Goal: Transaction & Acquisition: Purchase product/service

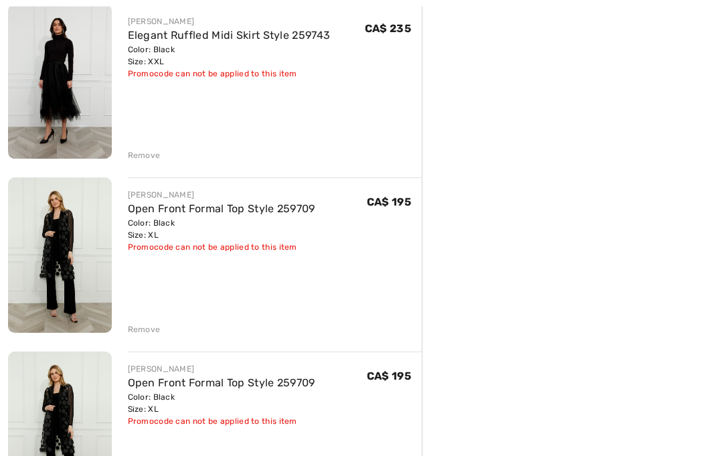
scroll to position [735, 0]
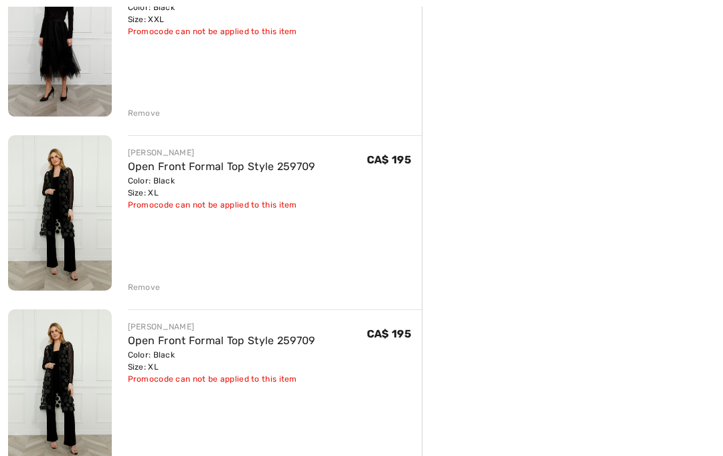
click at [149, 455] on div "[PERSON_NAME] Glamorous Metallic Floral Pullover Style 254181 Color: Black/Mult…" at bounding box center [215, 131] width 414 height 1382
click at [138, 455] on div "Remove" at bounding box center [144, 461] width 33 height 12
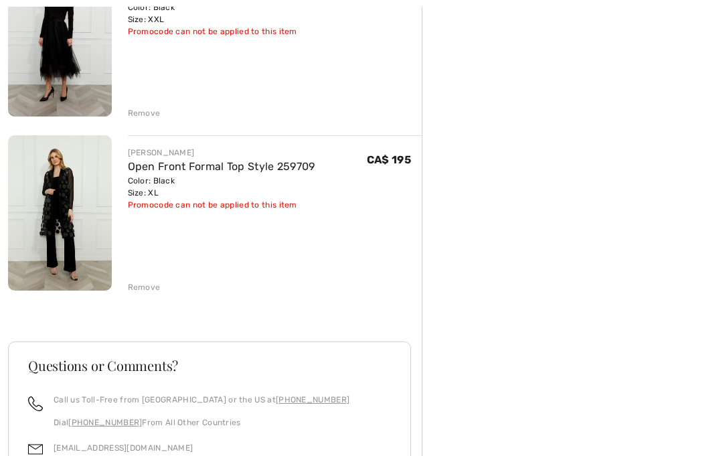
click at [154, 286] on div "Remove" at bounding box center [144, 287] width 33 height 12
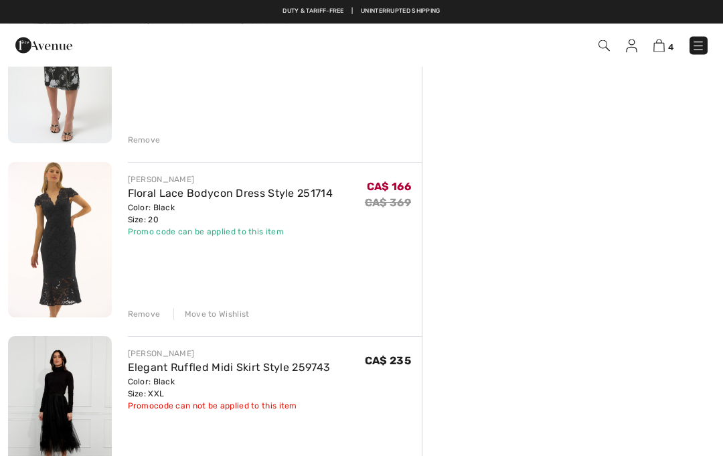
scroll to position [361, 0]
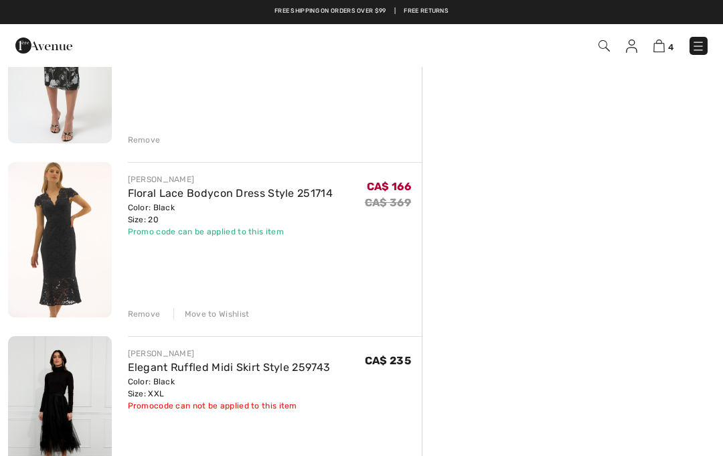
click at [699, 46] on img at bounding box center [697, 45] width 13 height 13
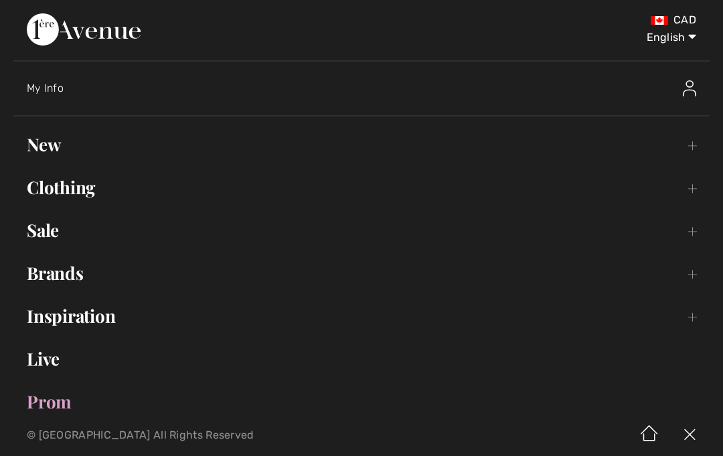
click at [56, 144] on link "New Toggle submenu" at bounding box center [361, 144] width 696 height 29
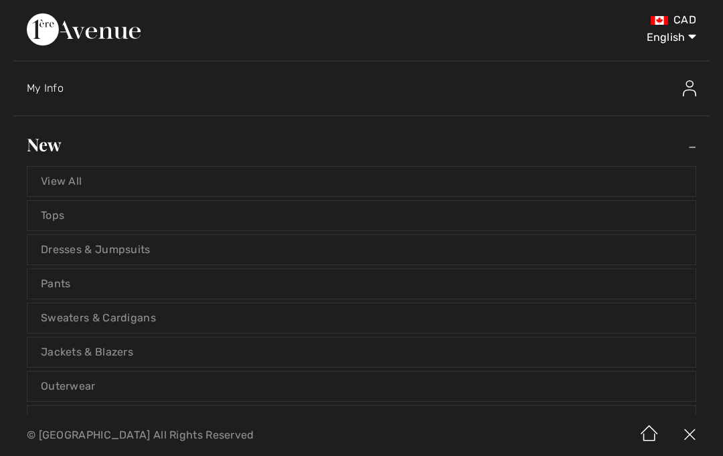
click at [88, 177] on link "View All" at bounding box center [361, 181] width 668 height 29
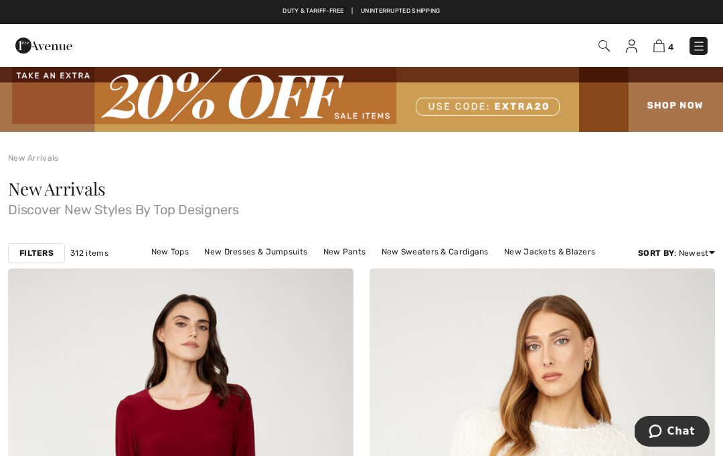
click at [594, 48] on span "4" at bounding box center [510, 46] width 396 height 18
click at [603, 48] on img at bounding box center [603, 45] width 11 height 11
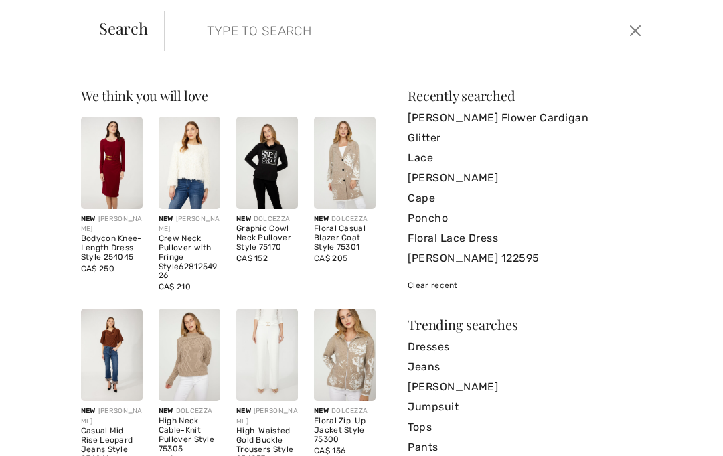
click at [203, 38] on input "search" at bounding box center [358, 31] width 322 height 40
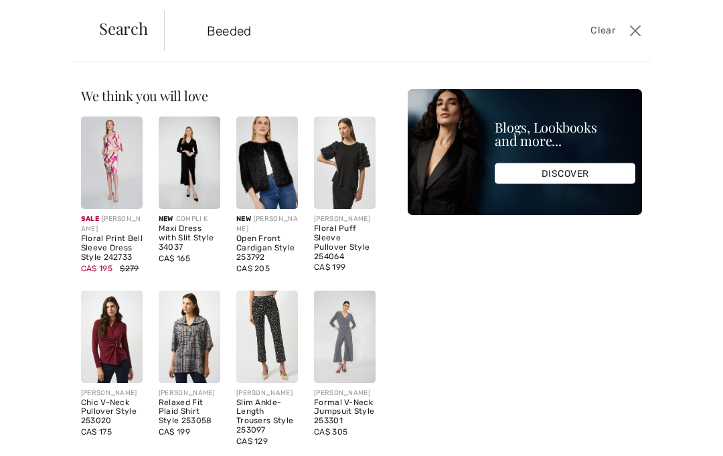
type input "Beeded"
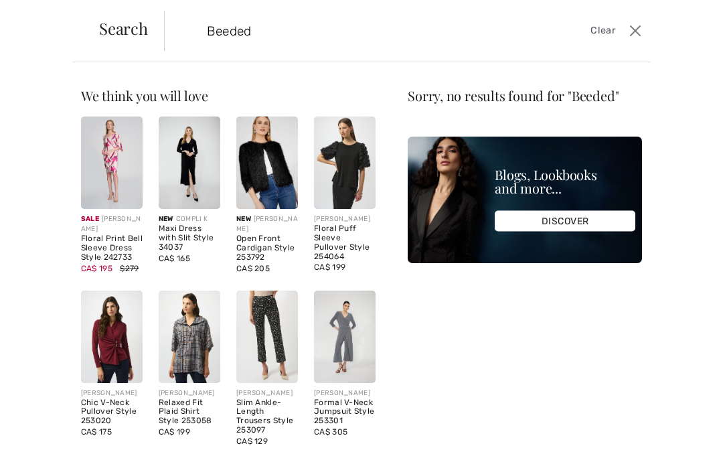
click at [293, 31] on input "Beeded" at bounding box center [358, 31] width 322 height 40
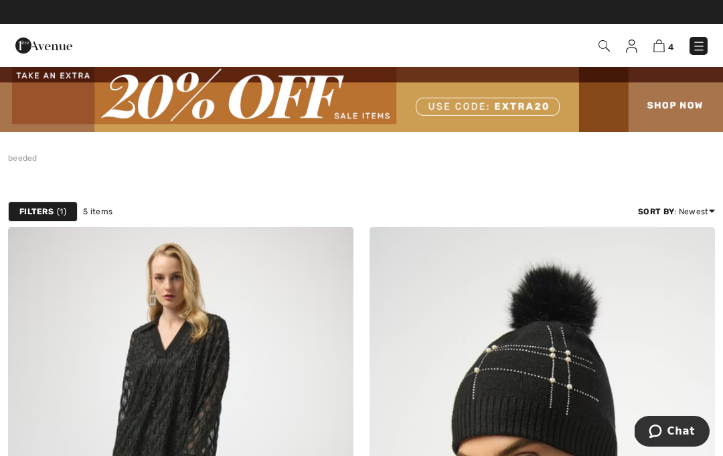
click at [602, 49] on img at bounding box center [603, 45] width 11 height 11
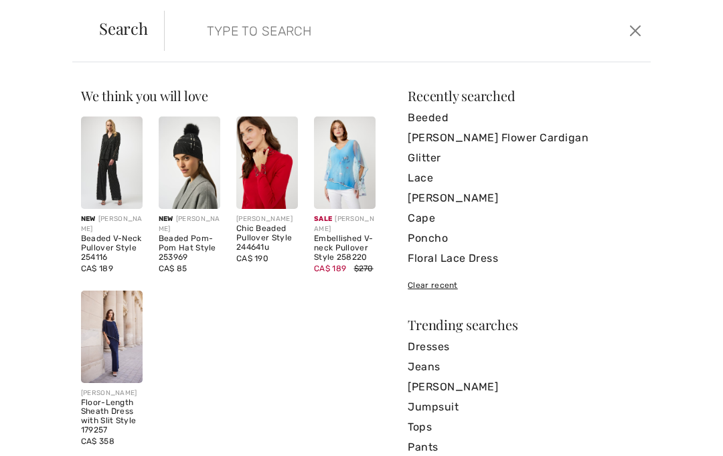
click at [228, 34] on input "search" at bounding box center [358, 31] width 322 height 40
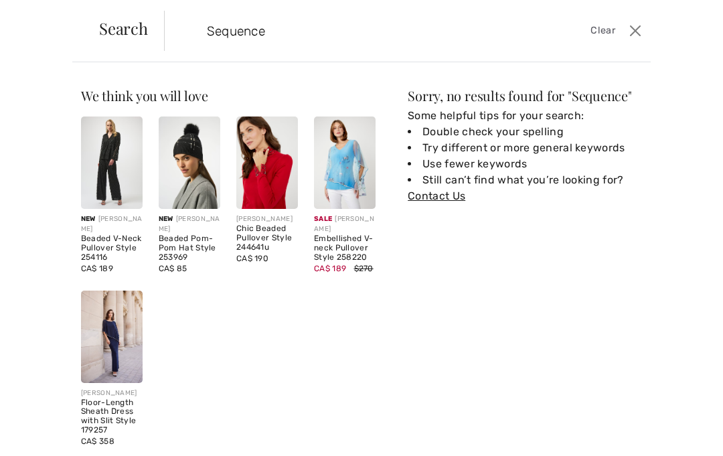
type input "Sequence"
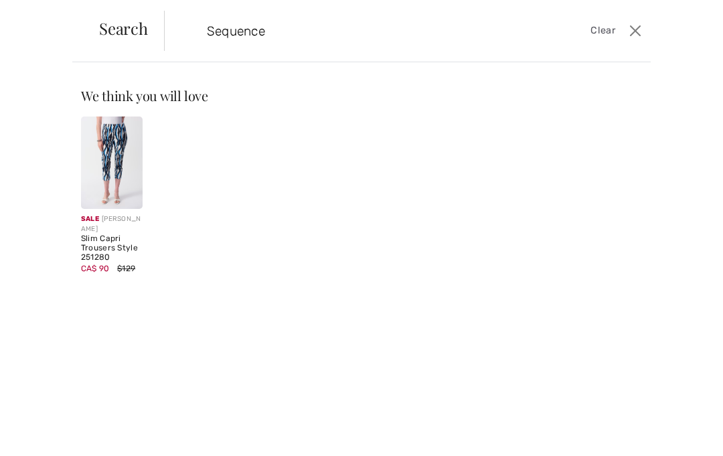
click at [433, 35] on input "Sequence" at bounding box center [358, 31] width 322 height 40
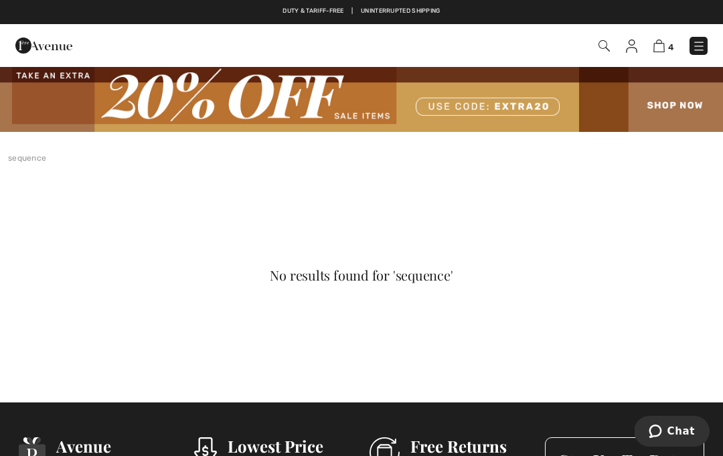
click at [163, 54] on div at bounding box center [153, 45] width 297 height 36
click at [203, 45] on div at bounding box center [153, 45] width 297 height 36
click at [609, 46] on img at bounding box center [603, 45] width 11 height 11
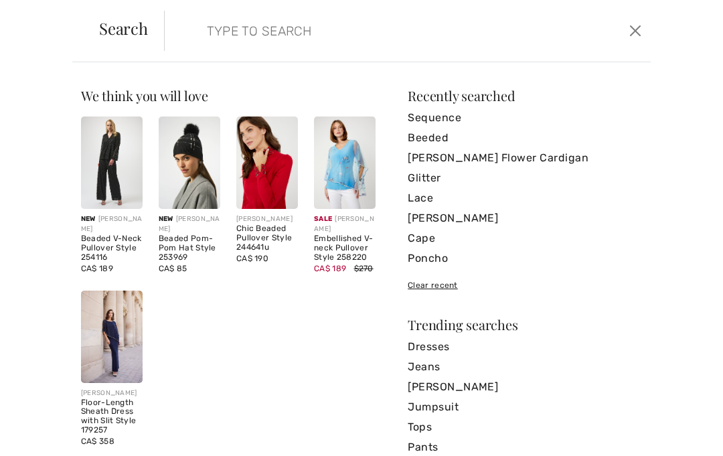
click at [236, 33] on input "search" at bounding box center [358, 31] width 322 height 40
type input "Sparkle"
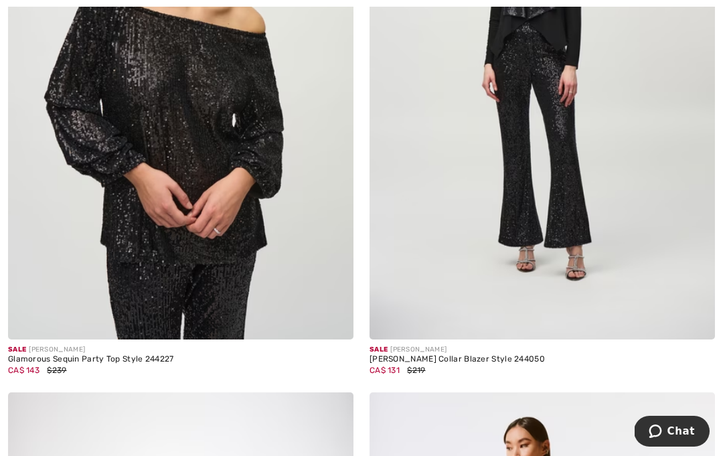
scroll to position [2153, 0]
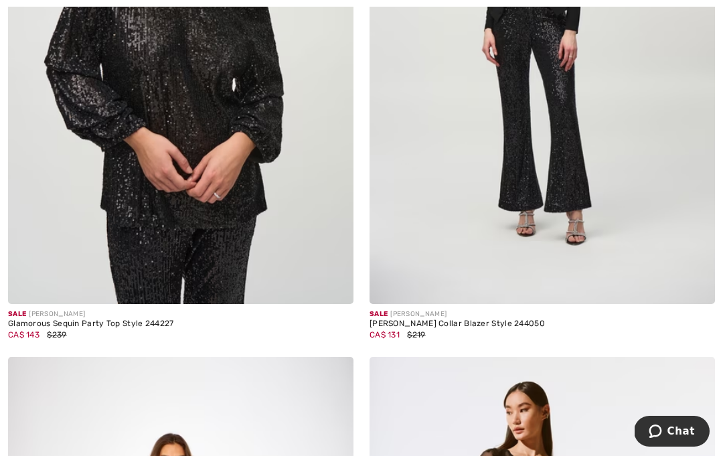
click at [44, 317] on div "Sale [PERSON_NAME]" at bounding box center [180, 314] width 345 height 10
click at [48, 325] on div "Glamorous Sequin Party Top Style 244227" at bounding box center [180, 323] width 345 height 9
click at [294, 240] on img at bounding box center [180, 45] width 345 height 518
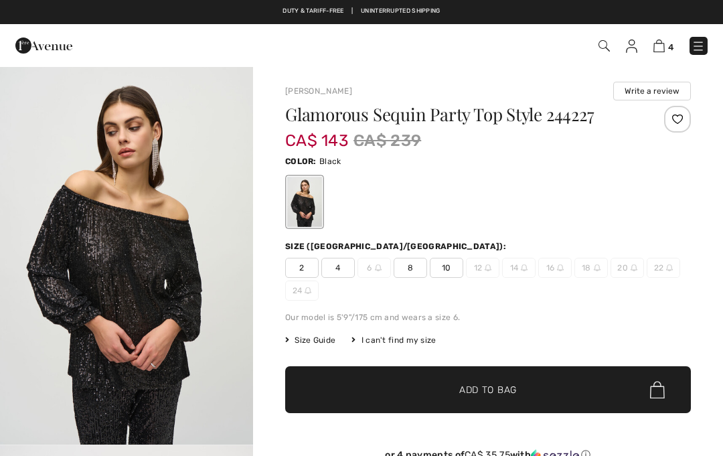
checkbox input "true"
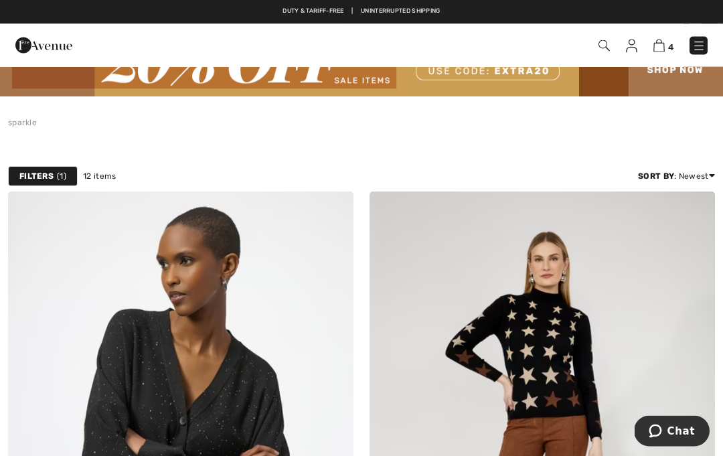
scroll to position [35, 0]
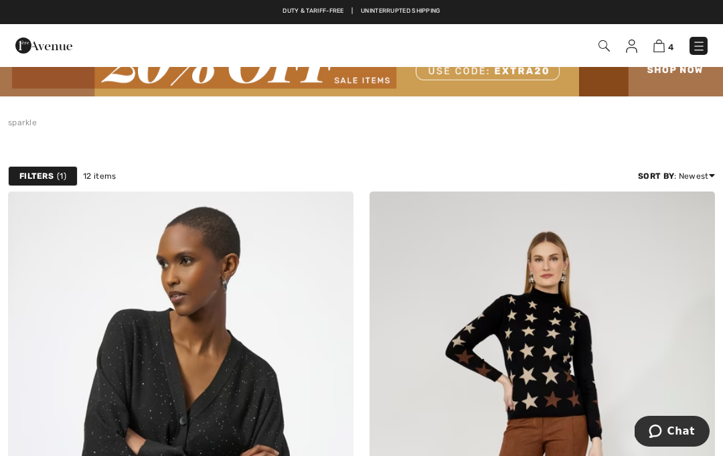
click at [602, 46] on img at bounding box center [603, 45] width 11 height 11
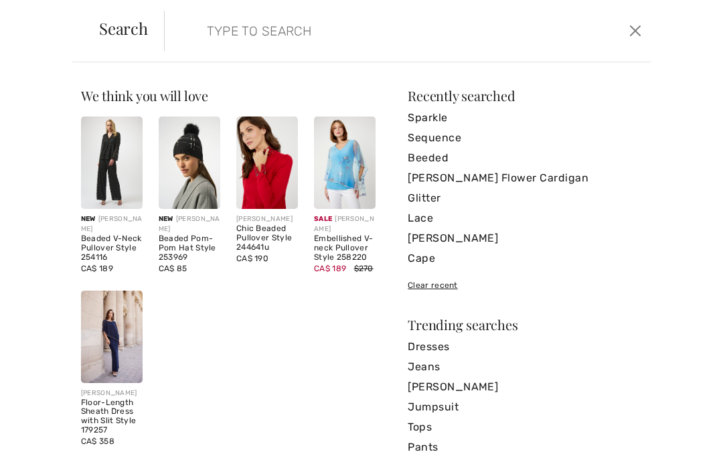
click at [241, 39] on input "search" at bounding box center [358, 31] width 322 height 40
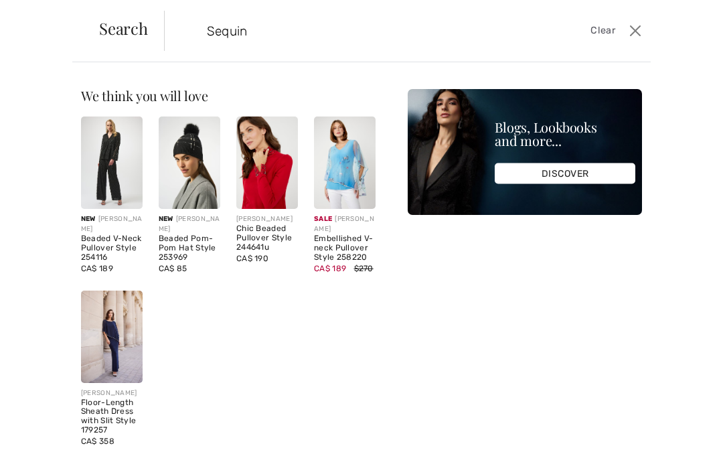
type input "Sequin"
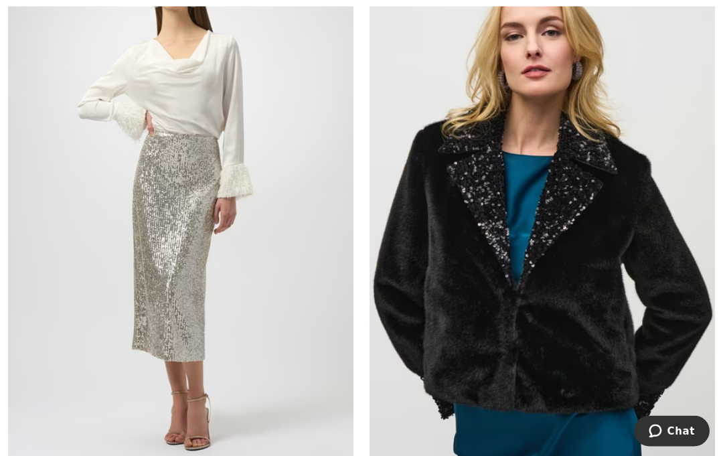
scroll to position [317, 0]
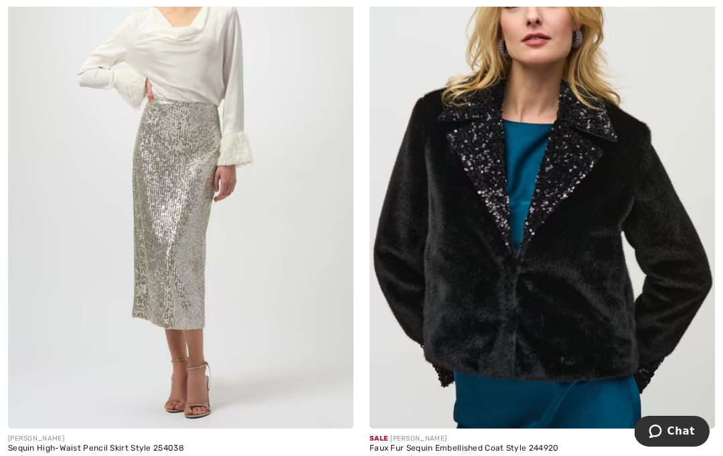
click at [182, 385] on img at bounding box center [180, 169] width 345 height 518
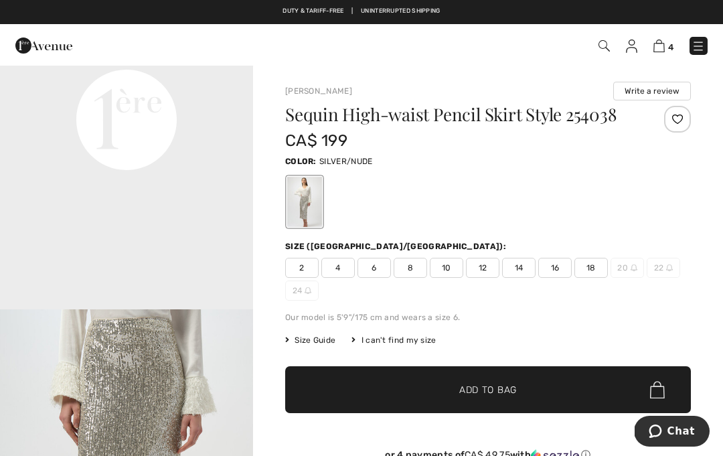
scroll to position [923, 0]
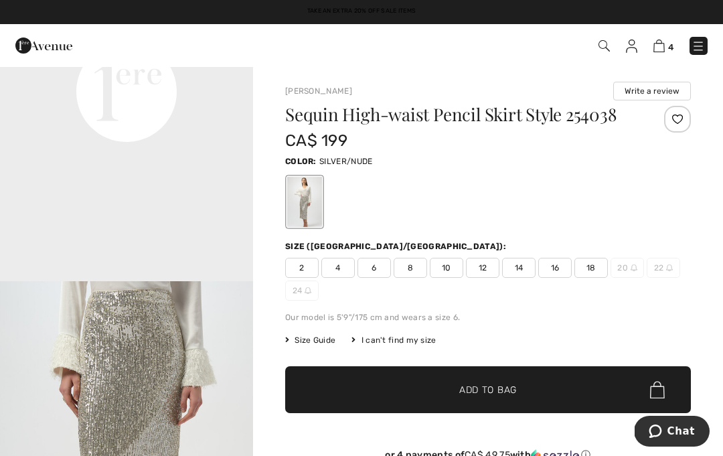
click at [593, 268] on span "18" at bounding box center [590, 268] width 33 height 20
click at [432, 386] on span "✔ Added to Bag" at bounding box center [468, 390] width 82 height 14
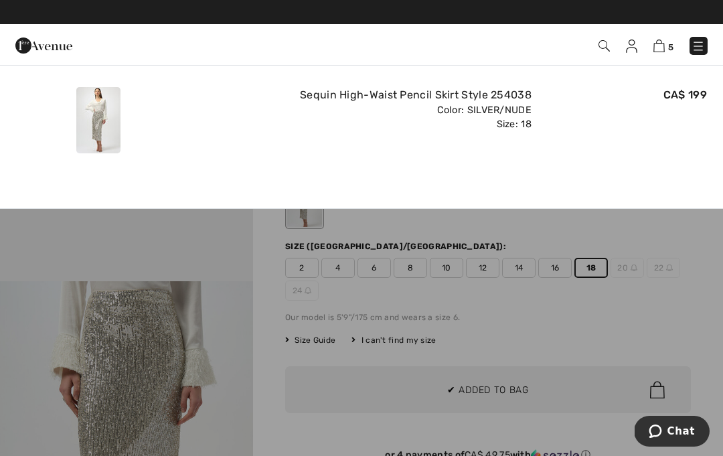
scroll to position [0, 0]
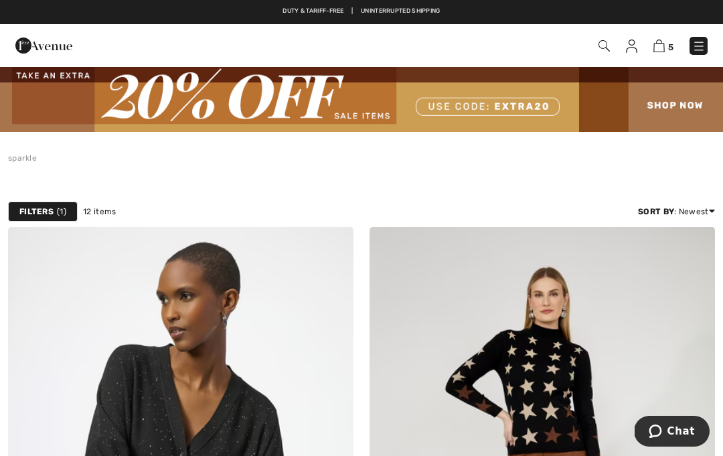
click at [120, 53] on div at bounding box center [153, 45] width 297 height 36
click at [118, 53] on div at bounding box center [153, 45] width 297 height 36
click at [106, 44] on div at bounding box center [153, 45] width 297 height 36
click at [114, 44] on div at bounding box center [153, 45] width 297 height 36
click at [600, 48] on img at bounding box center [603, 45] width 11 height 11
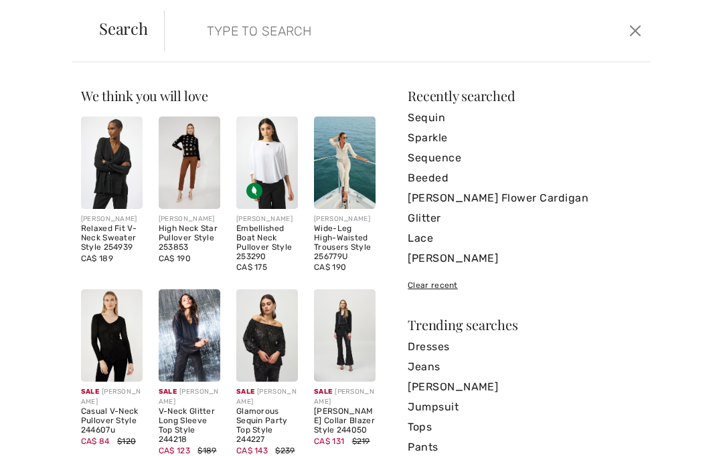
click at [305, 33] on input "search" at bounding box center [358, 31] width 322 height 40
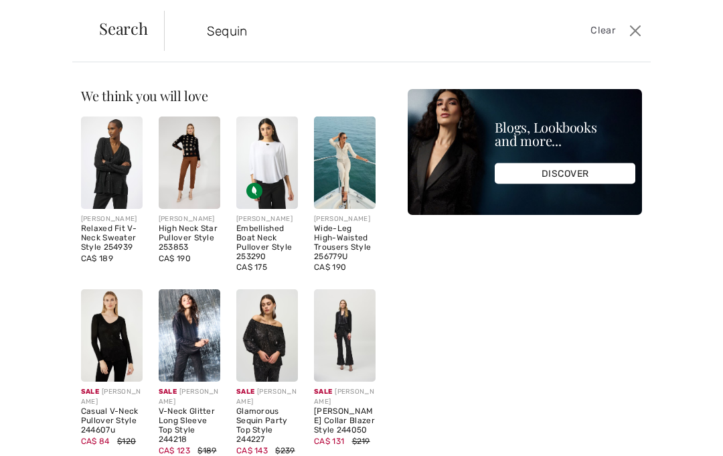
type input "Sequin"
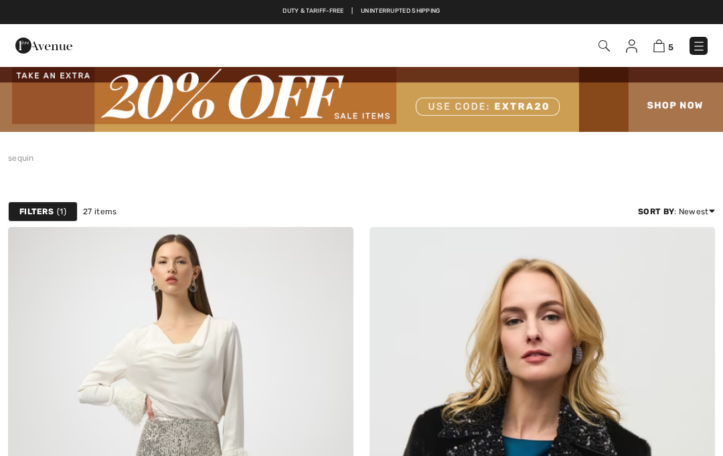
checkbox input "true"
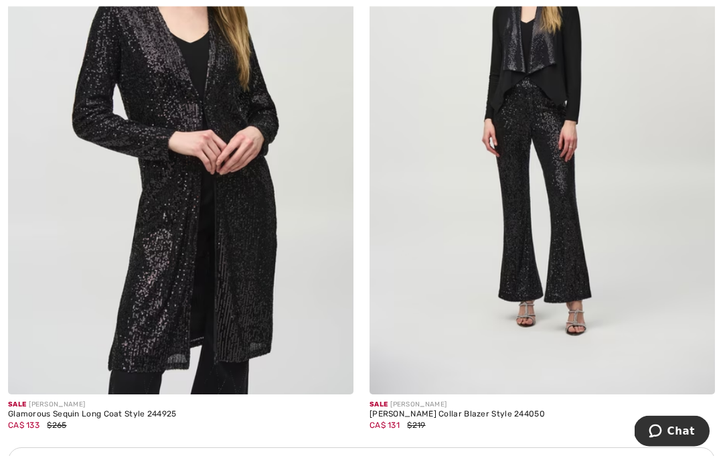
scroll to position [3227, 0]
click at [63, 325] on img at bounding box center [180, 135] width 345 height 518
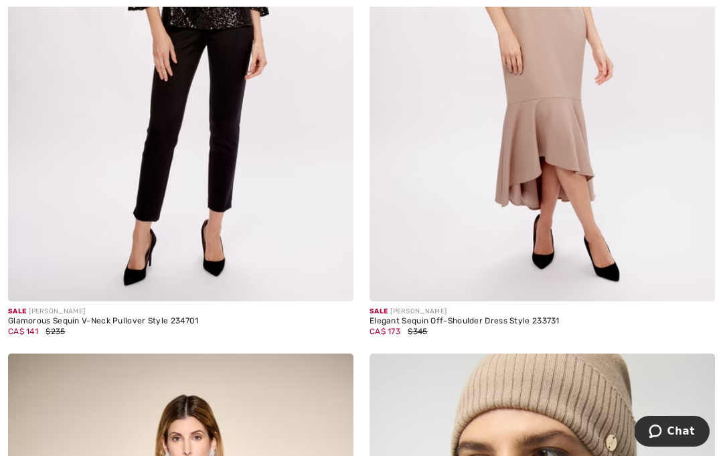
scroll to position [5219, 0]
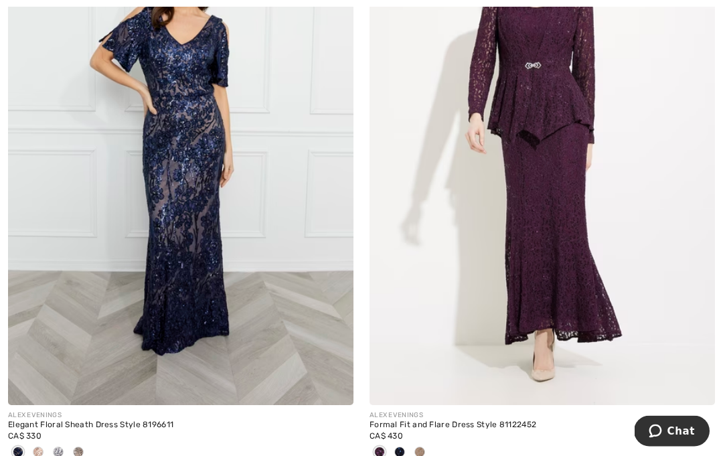
scroll to position [6822, 0]
click at [82, 333] on img at bounding box center [180, 146] width 345 height 518
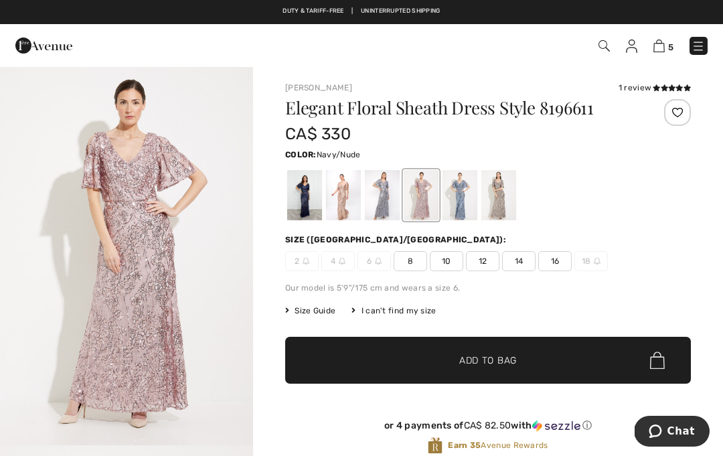
click at [307, 202] on div at bounding box center [304, 195] width 35 height 50
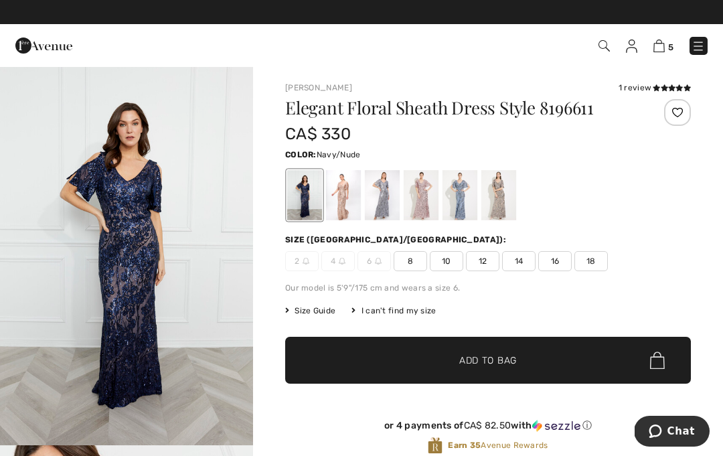
click at [388, 205] on div at bounding box center [382, 195] width 35 height 50
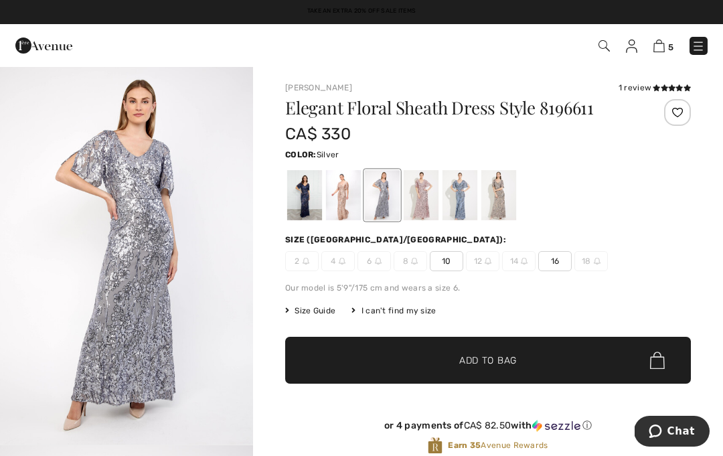
click at [505, 207] on div at bounding box center [498, 195] width 35 height 50
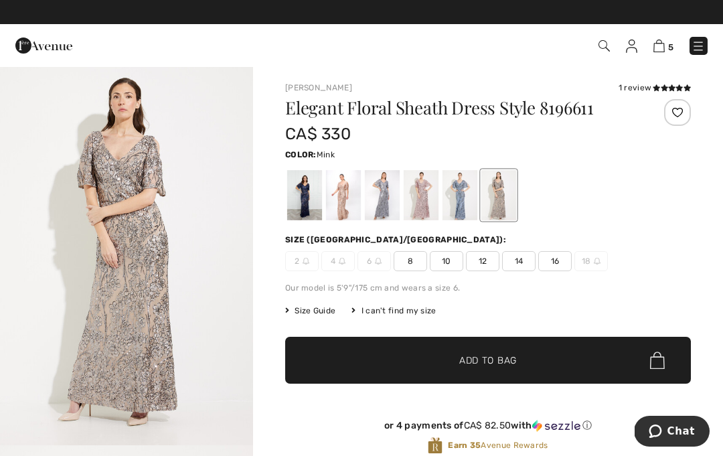
click at [467, 208] on div at bounding box center [459, 195] width 35 height 50
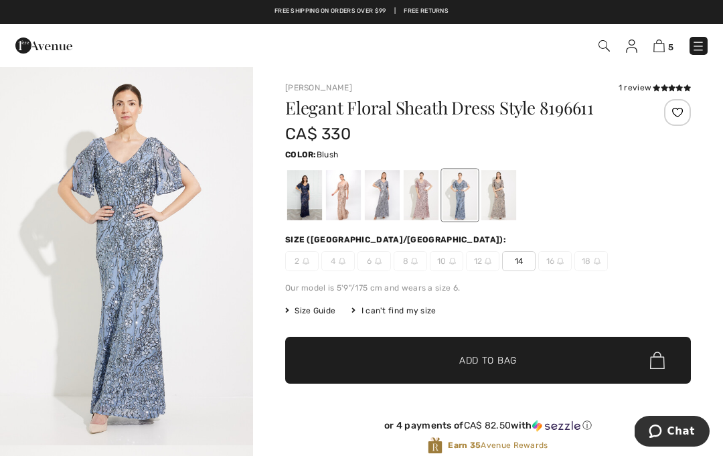
click at [426, 208] on div at bounding box center [421, 195] width 35 height 50
